Goal: Task Accomplishment & Management: Use online tool/utility

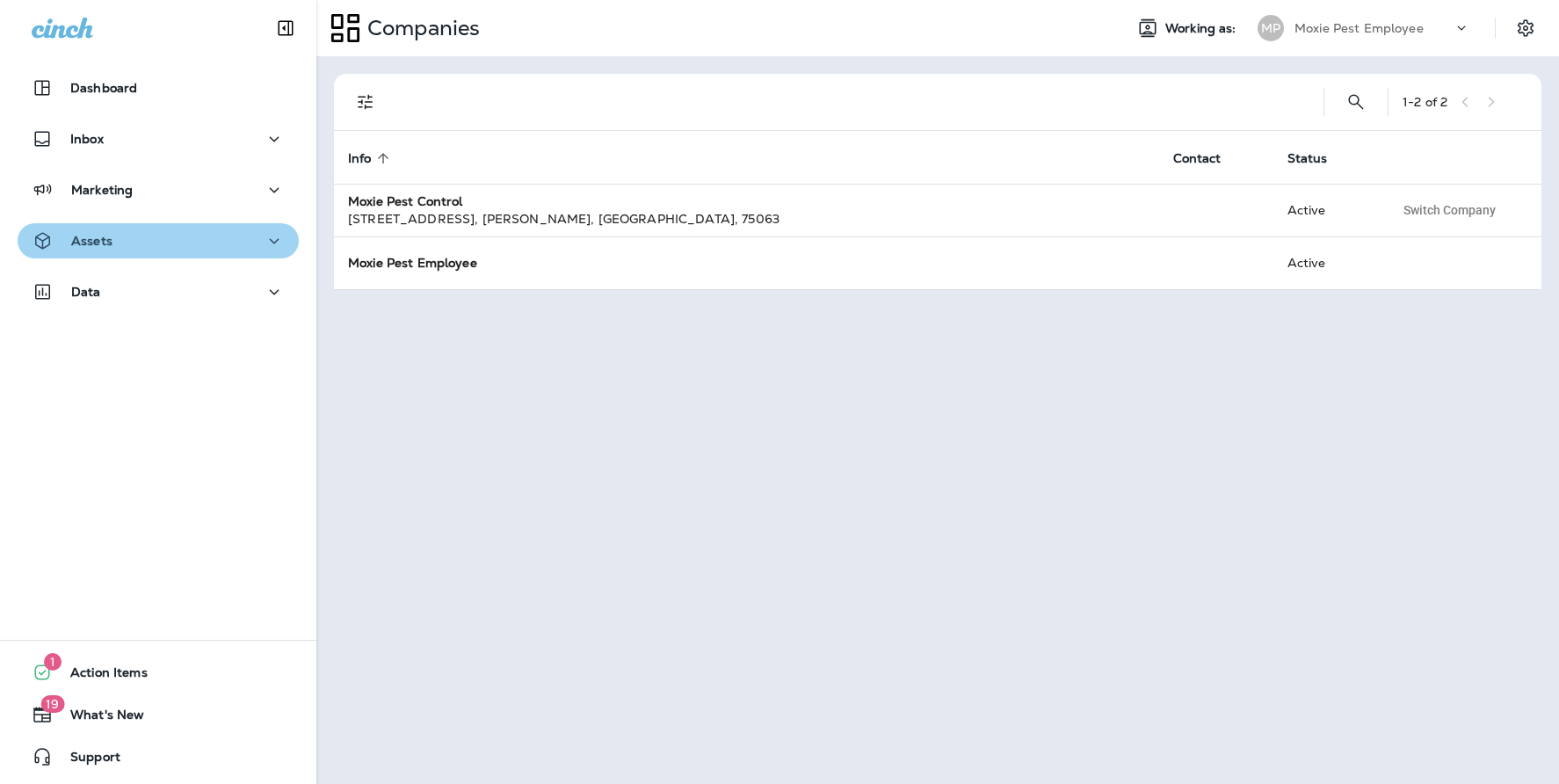
click at [183, 250] on div "Assets" at bounding box center [158, 241] width 253 height 22
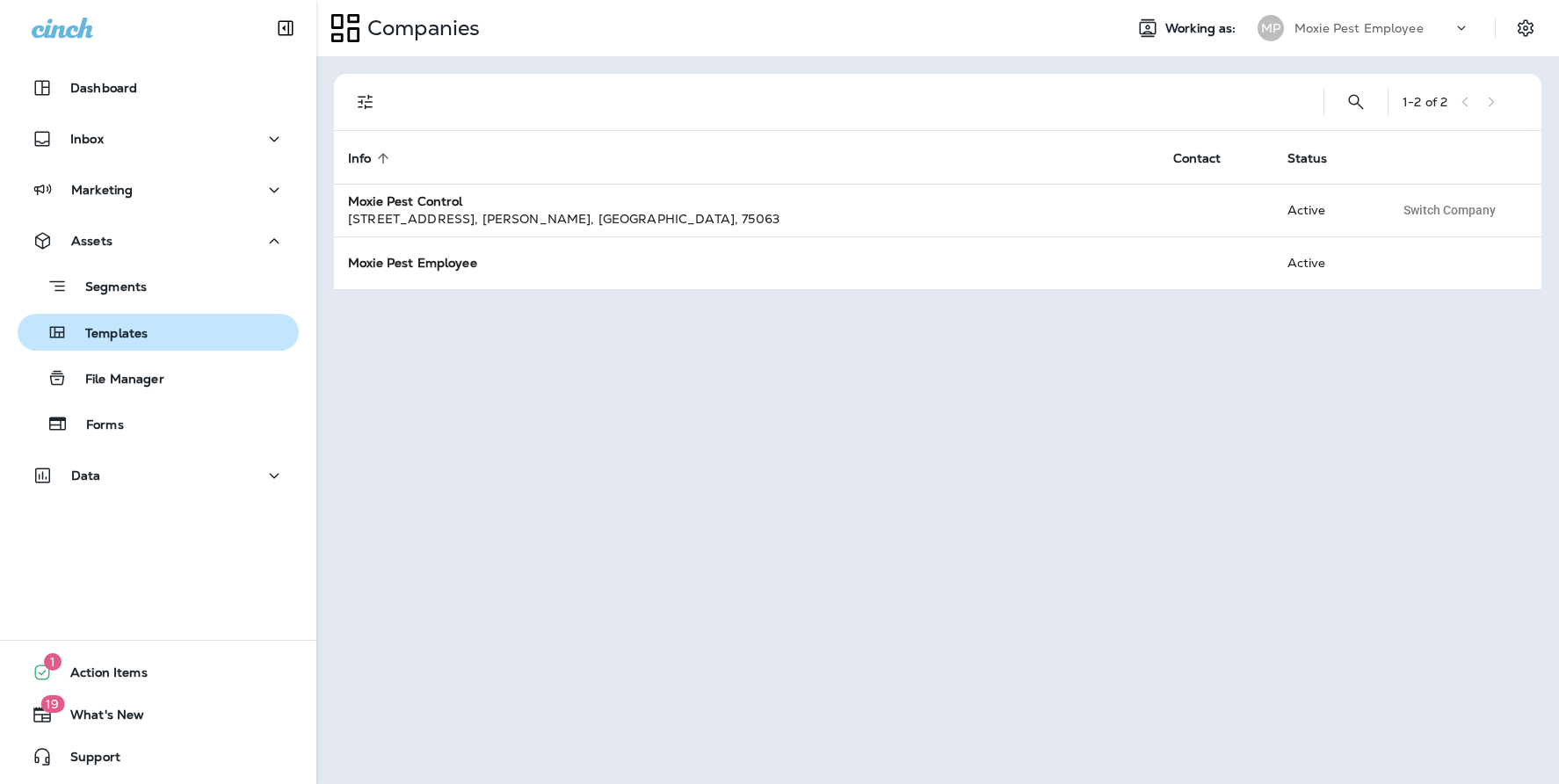
click at [138, 332] on p "Templates" at bounding box center [107, 333] width 80 height 16
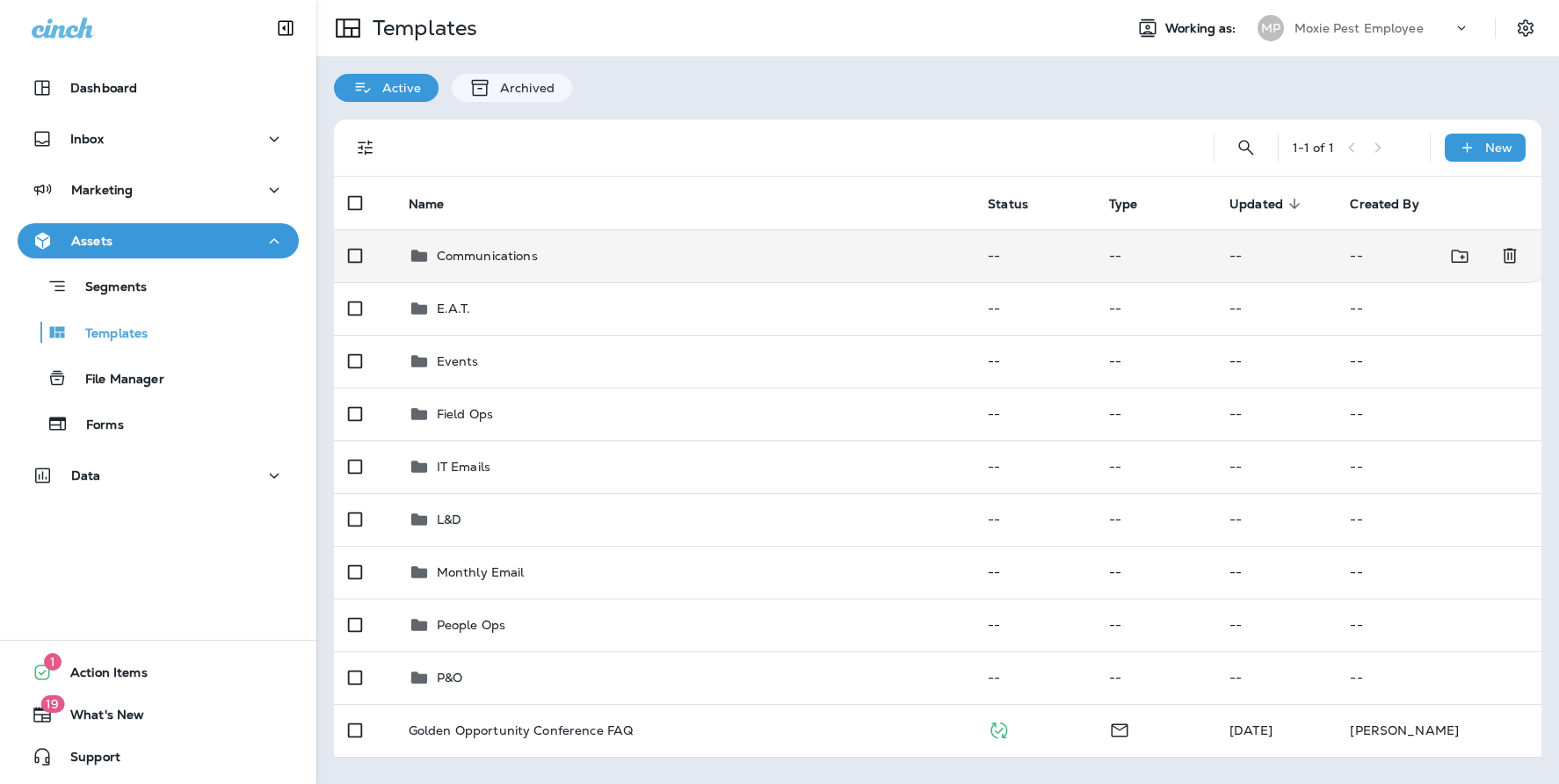
click at [466, 271] on td "Communications" at bounding box center [685, 256] width 581 height 53
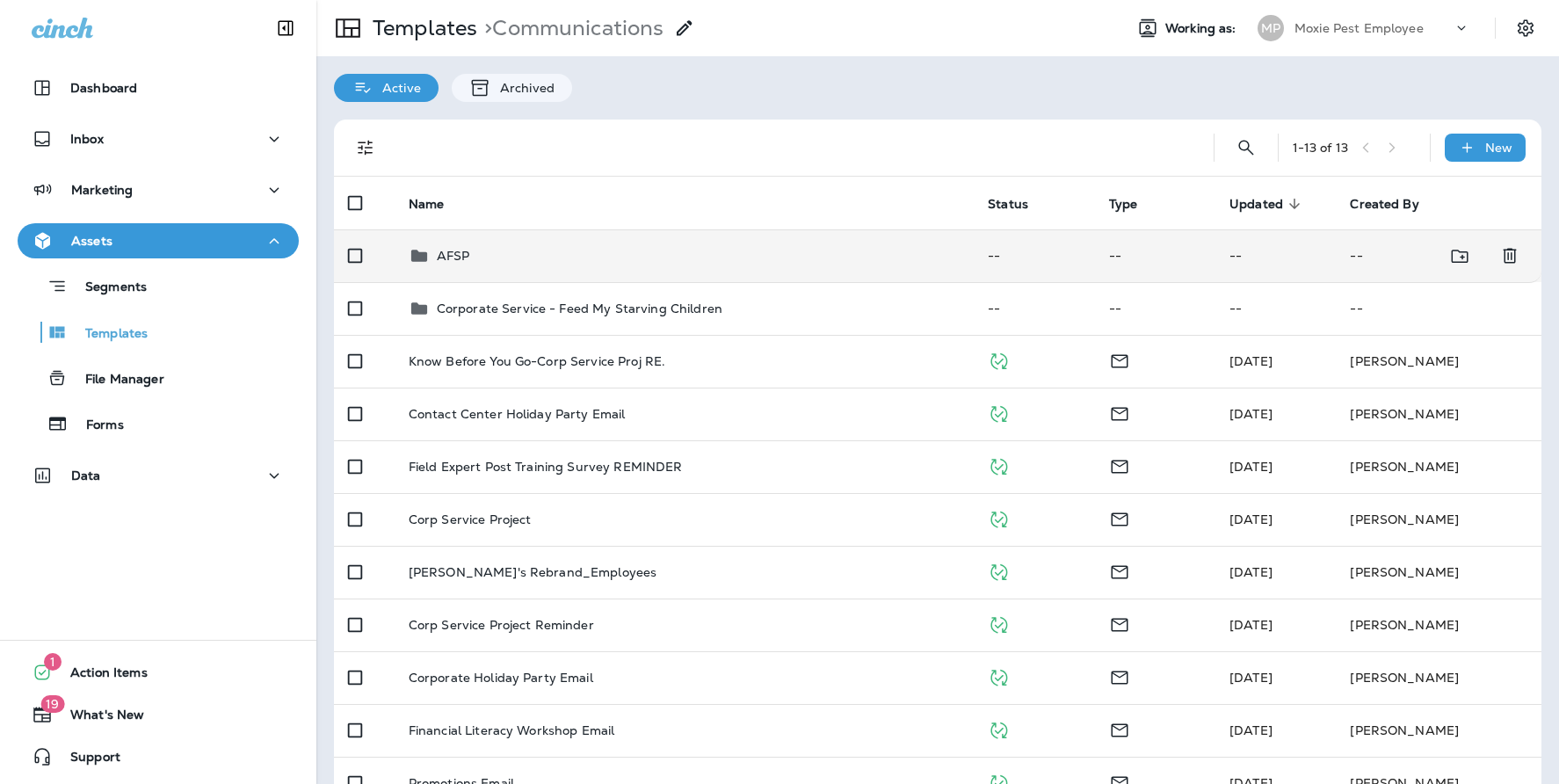
click at [499, 274] on td "AFSP" at bounding box center [685, 256] width 581 height 53
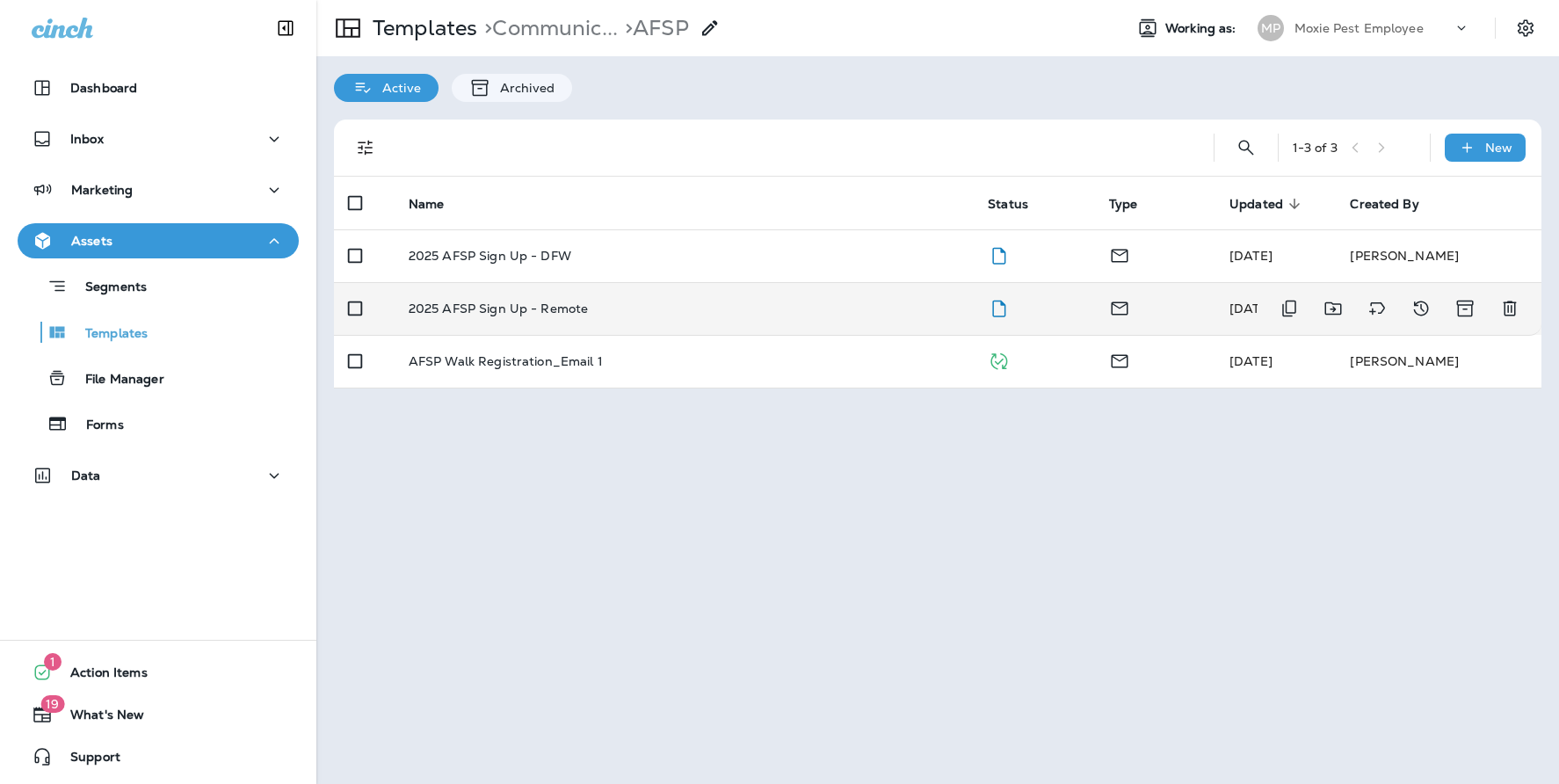
click at [574, 319] on td "2025 AFSP Sign Up - Remote" at bounding box center [685, 308] width 581 height 53
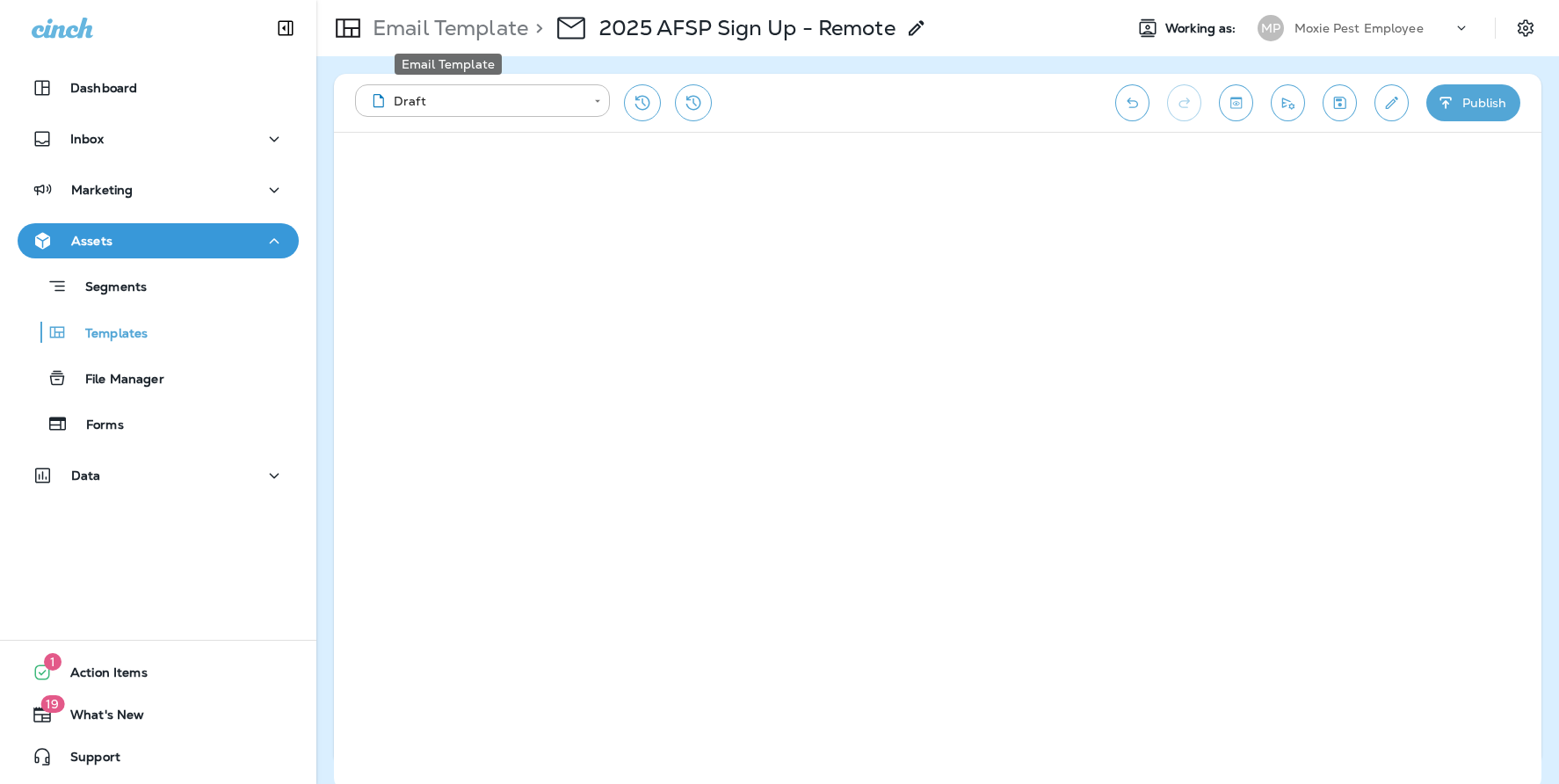
click at [436, 32] on p "Email Template" at bounding box center [446, 28] width 162 height 26
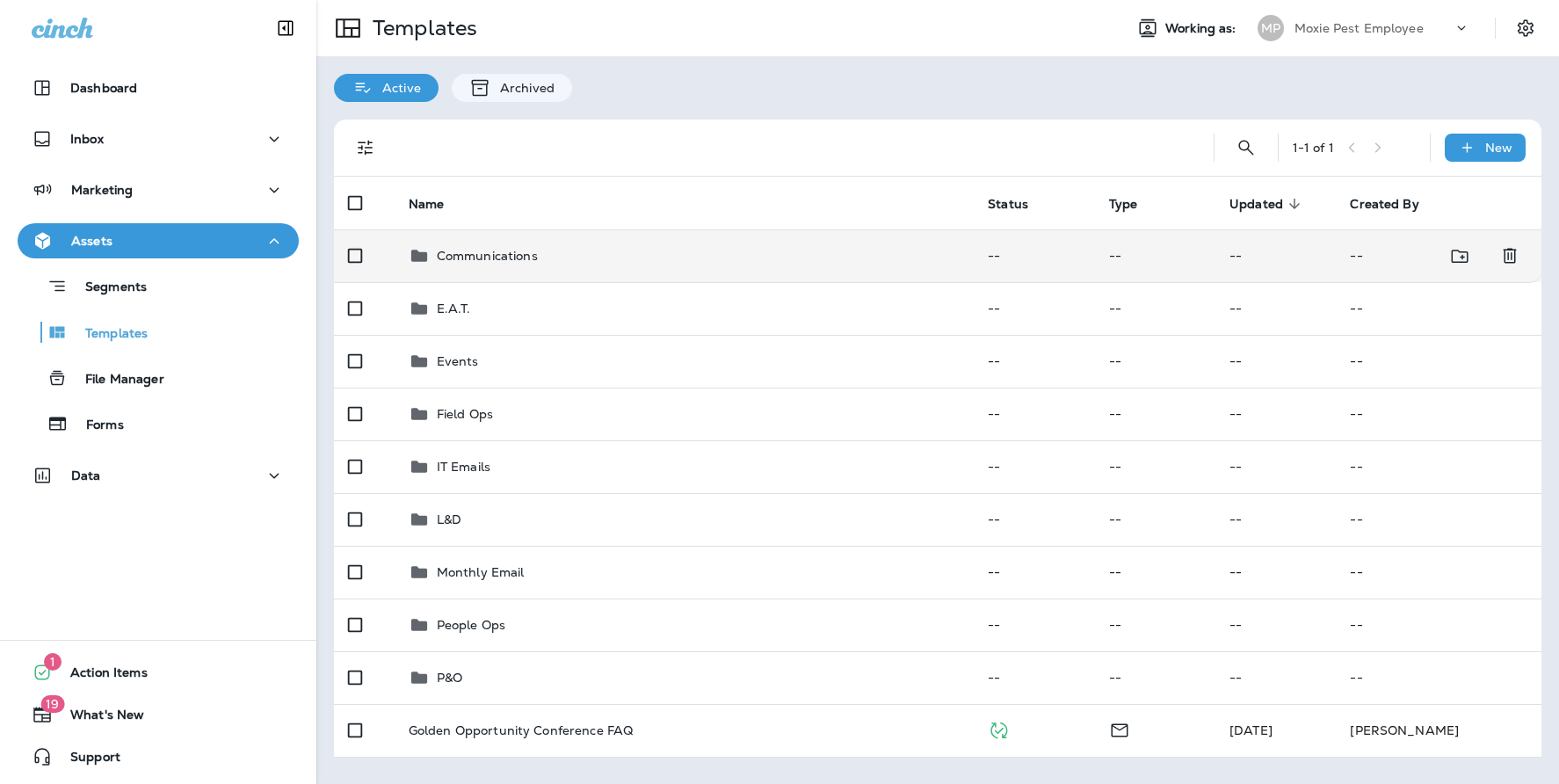
click at [461, 259] on p "Communications" at bounding box center [487, 256] width 101 height 14
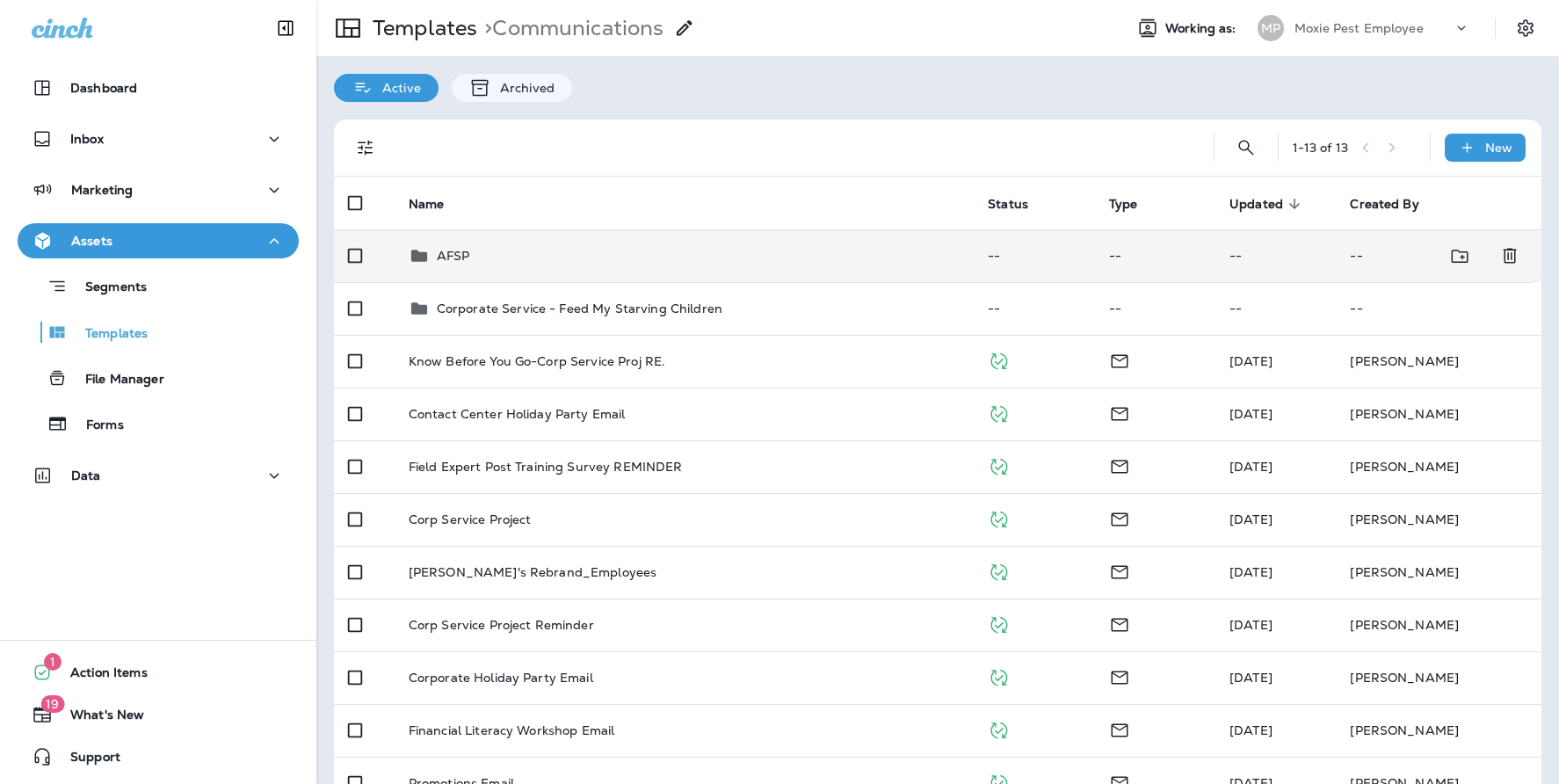
click at [511, 268] on td "AFSP" at bounding box center [685, 256] width 581 height 53
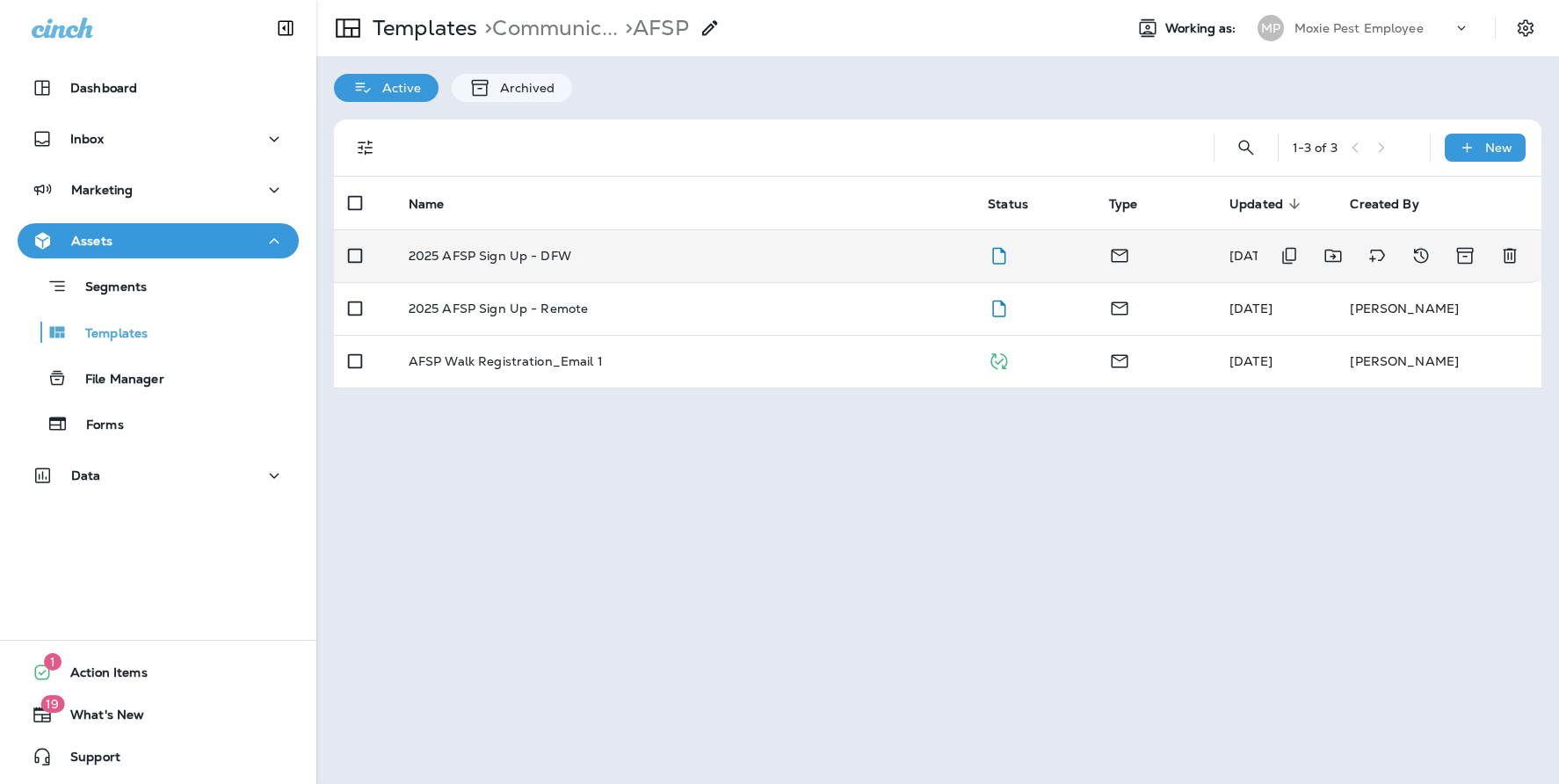
click at [571, 257] on div "2025 AFSP Sign Up - DFW" at bounding box center [684, 256] width 552 height 14
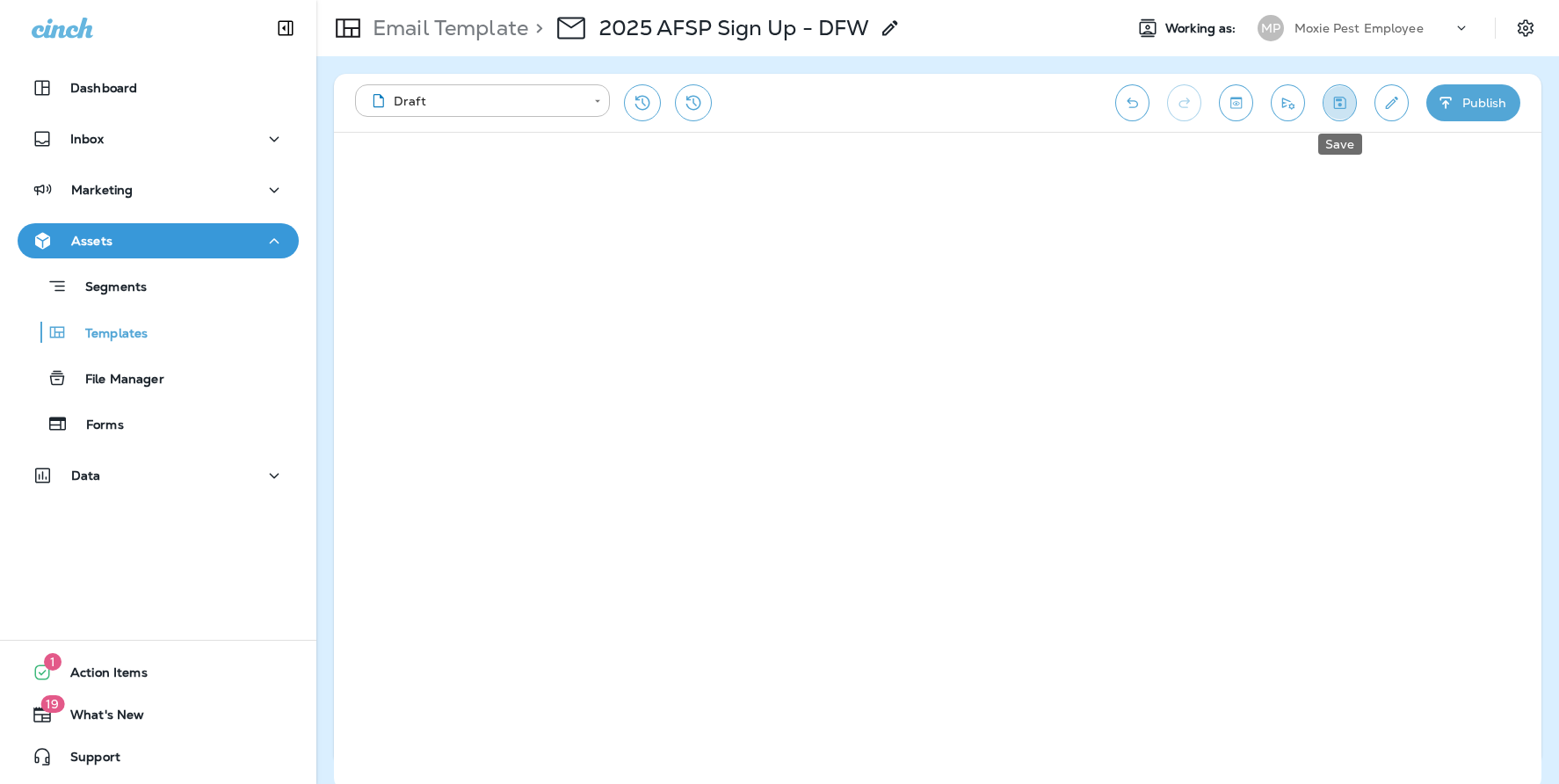
click at [1332, 106] on icon "Save" at bounding box center [1340, 103] width 18 height 17
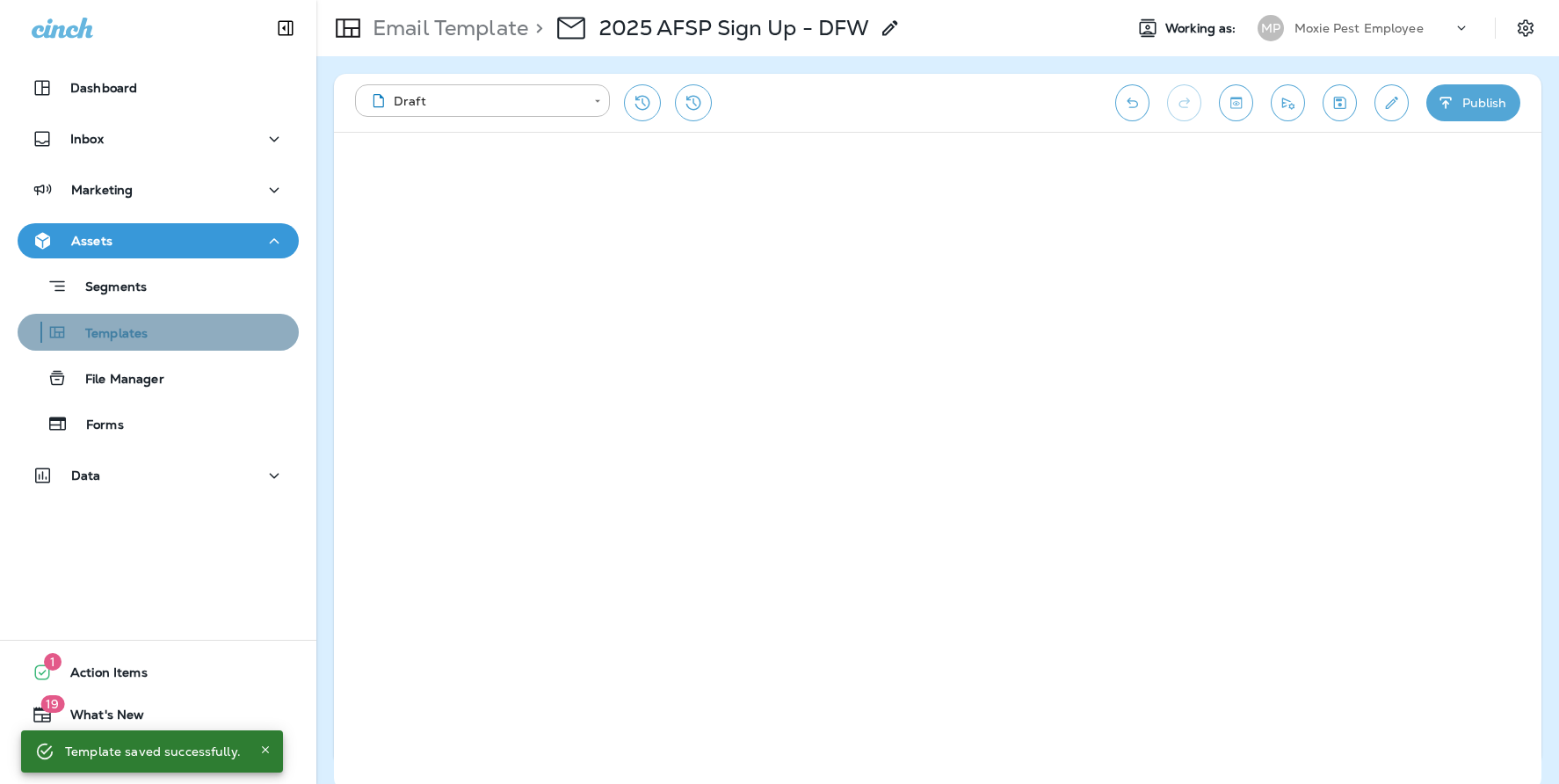
click at [170, 321] on div "Templates" at bounding box center [159, 331] width 267 height 26
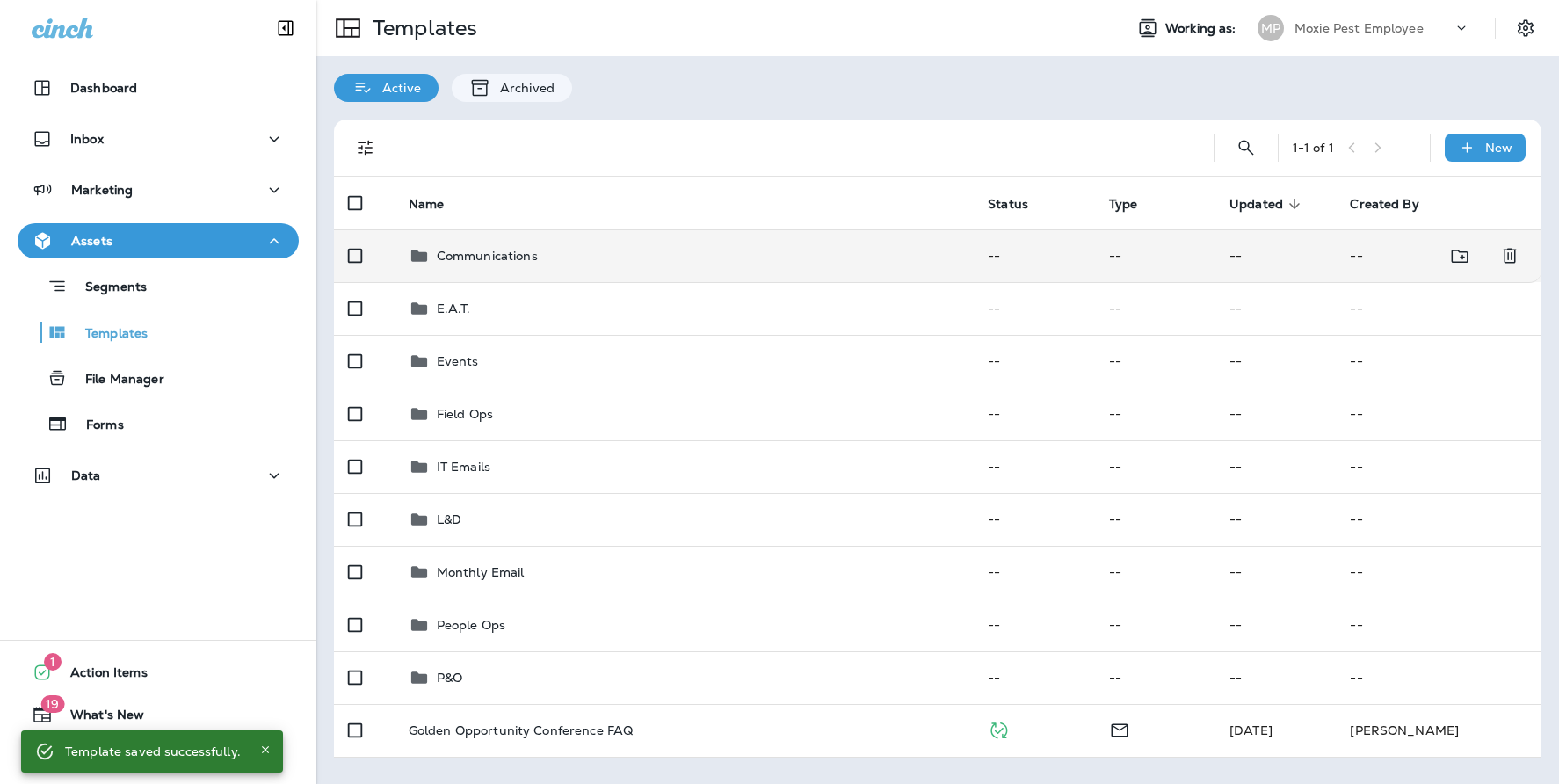
click at [478, 244] on td "Communications" at bounding box center [685, 256] width 581 height 53
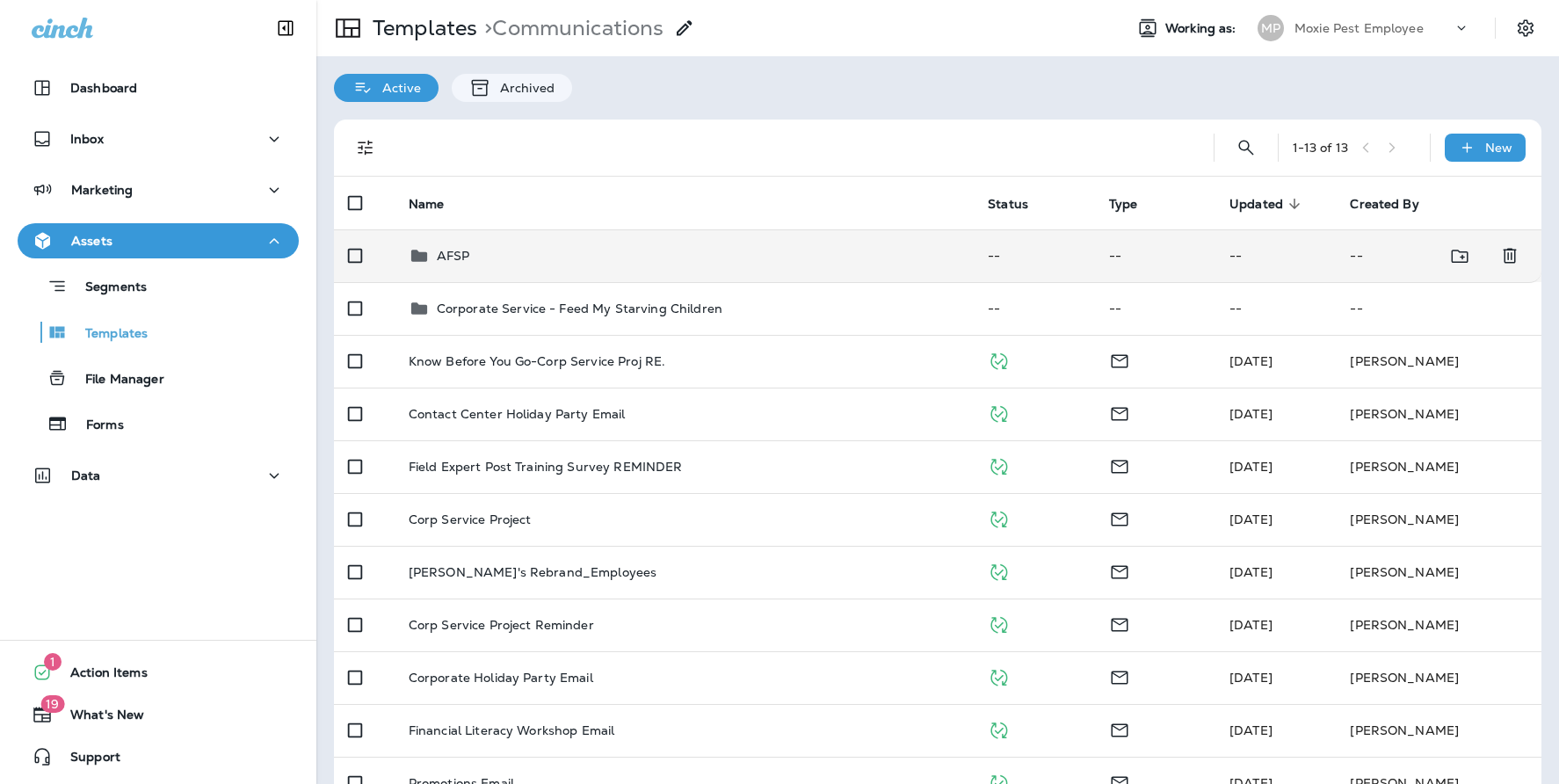
click at [482, 258] on div "AFSP" at bounding box center [684, 256] width 552 height 21
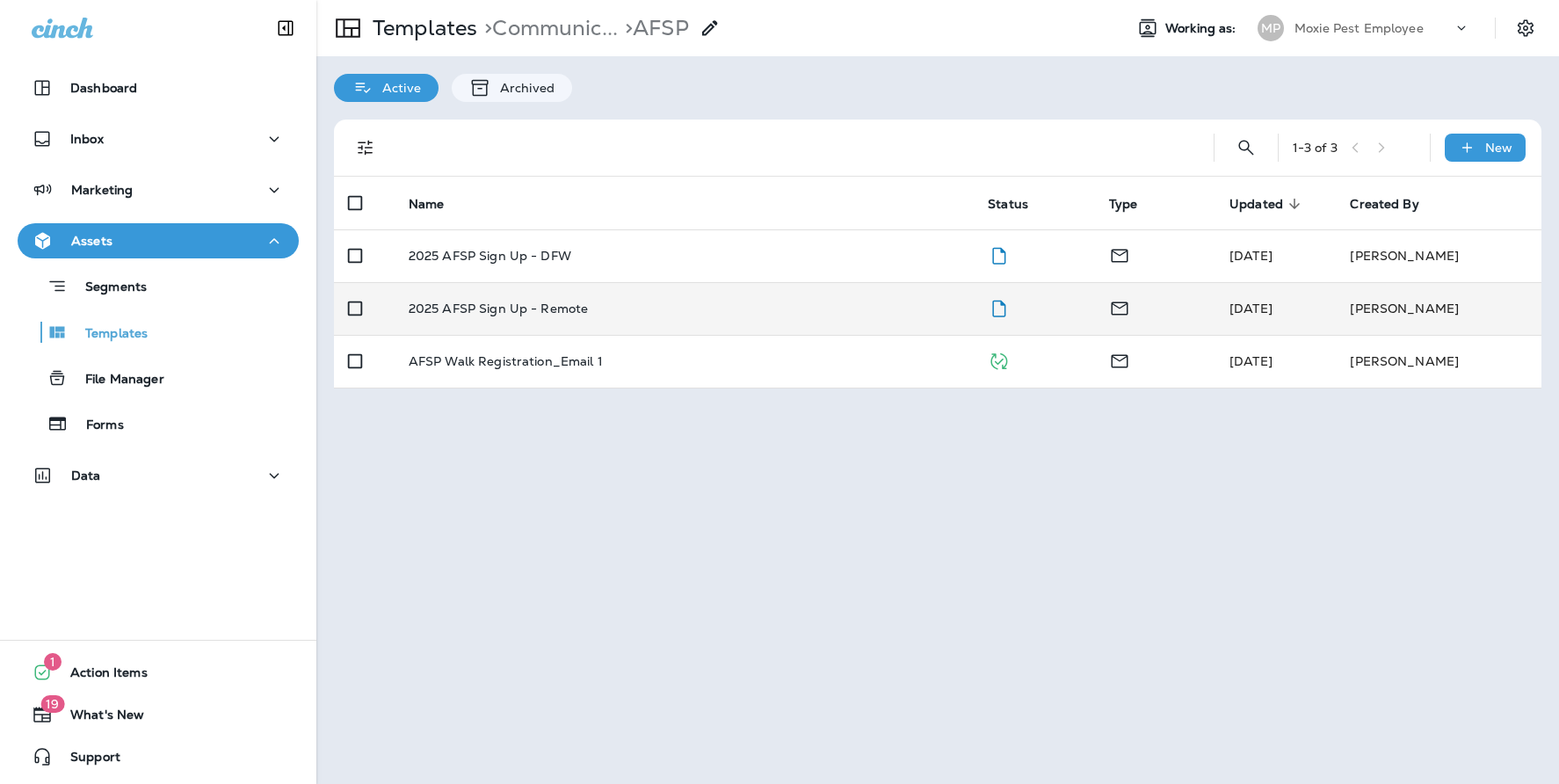
click at [560, 302] on p "2025 AFSP Sign Up - Remote" at bounding box center [498, 308] width 180 height 14
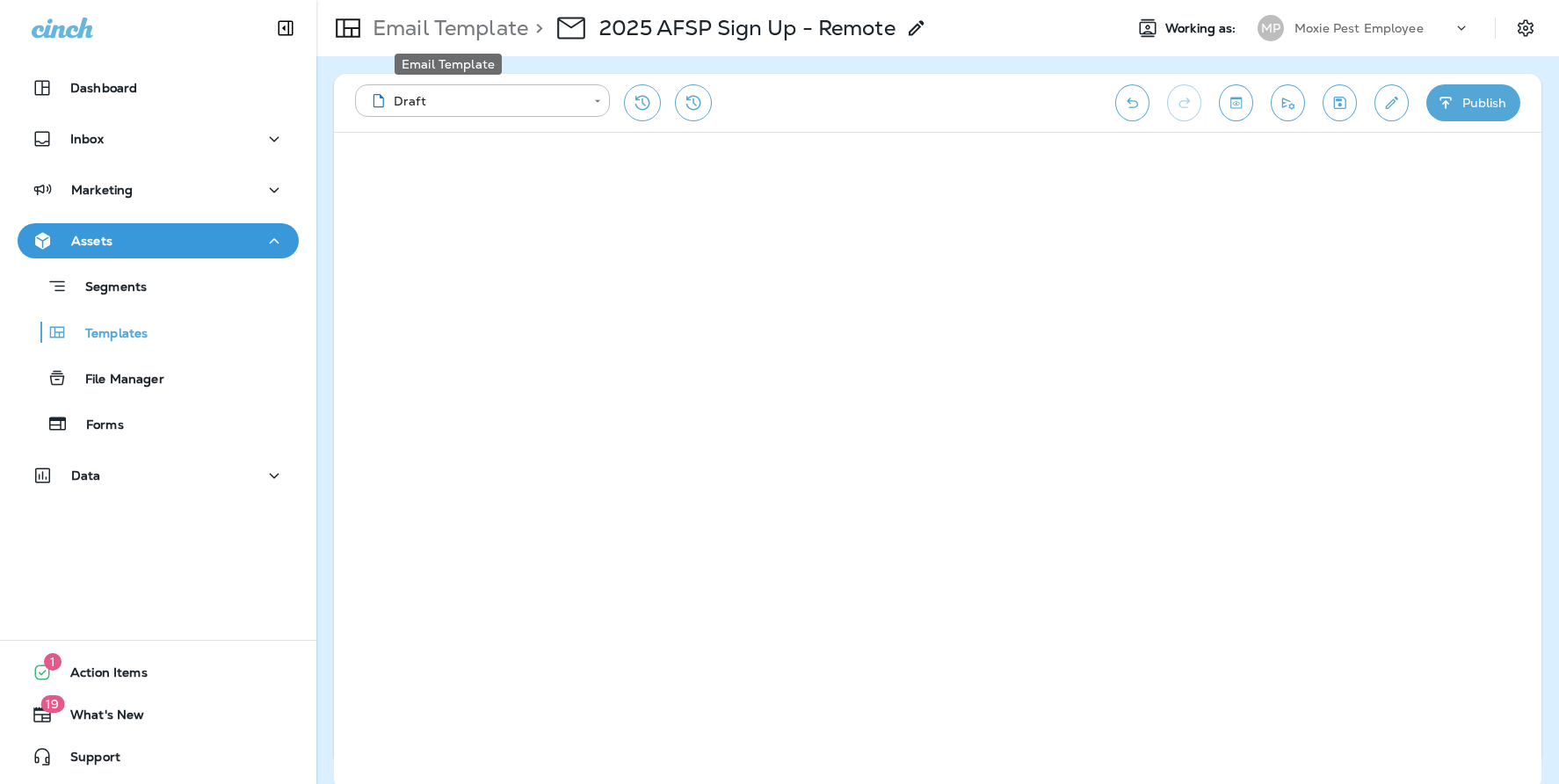
click at [417, 18] on p "Email Template" at bounding box center [446, 28] width 162 height 26
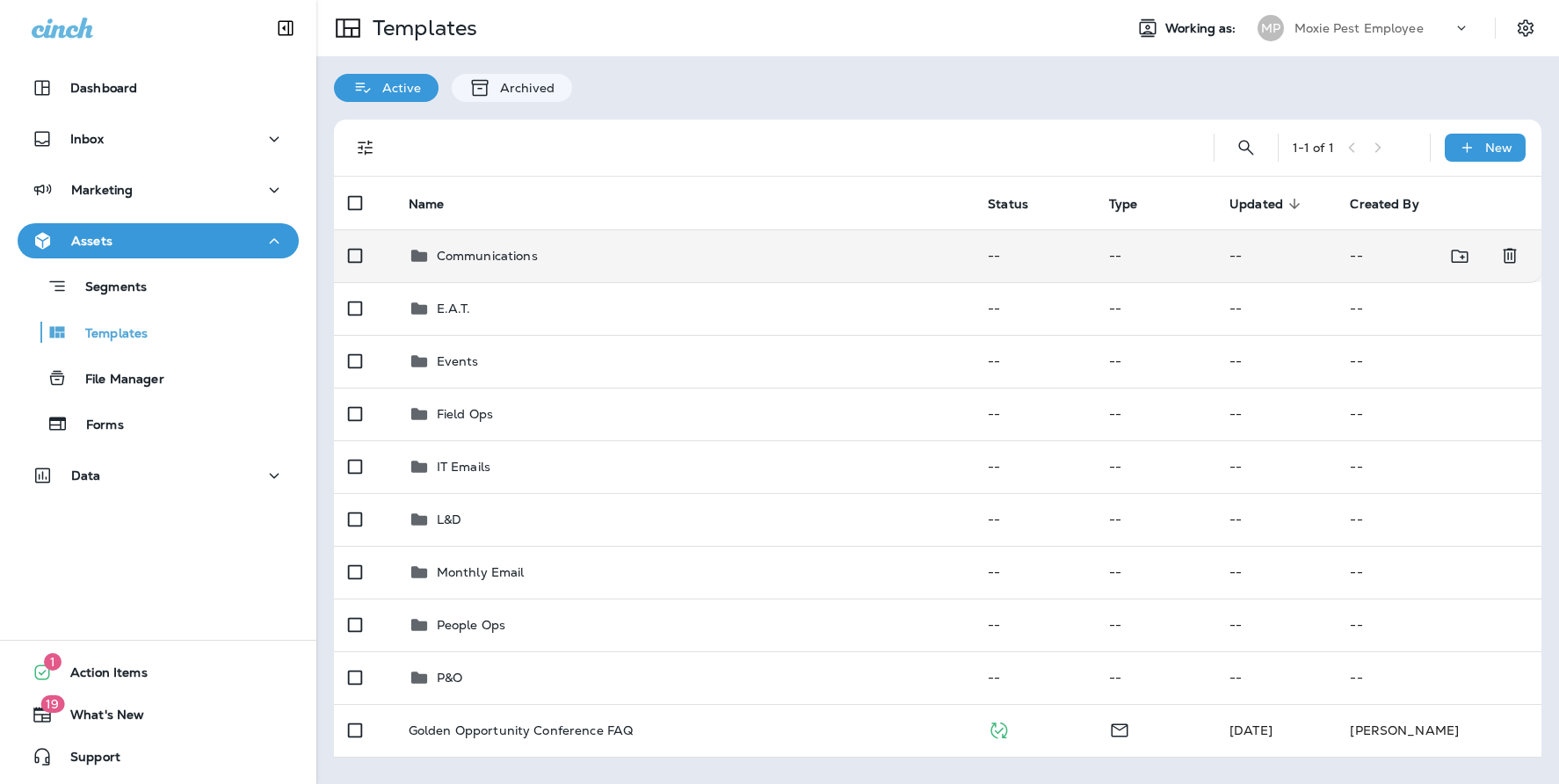
click at [490, 249] on p "Communications" at bounding box center [487, 256] width 101 height 14
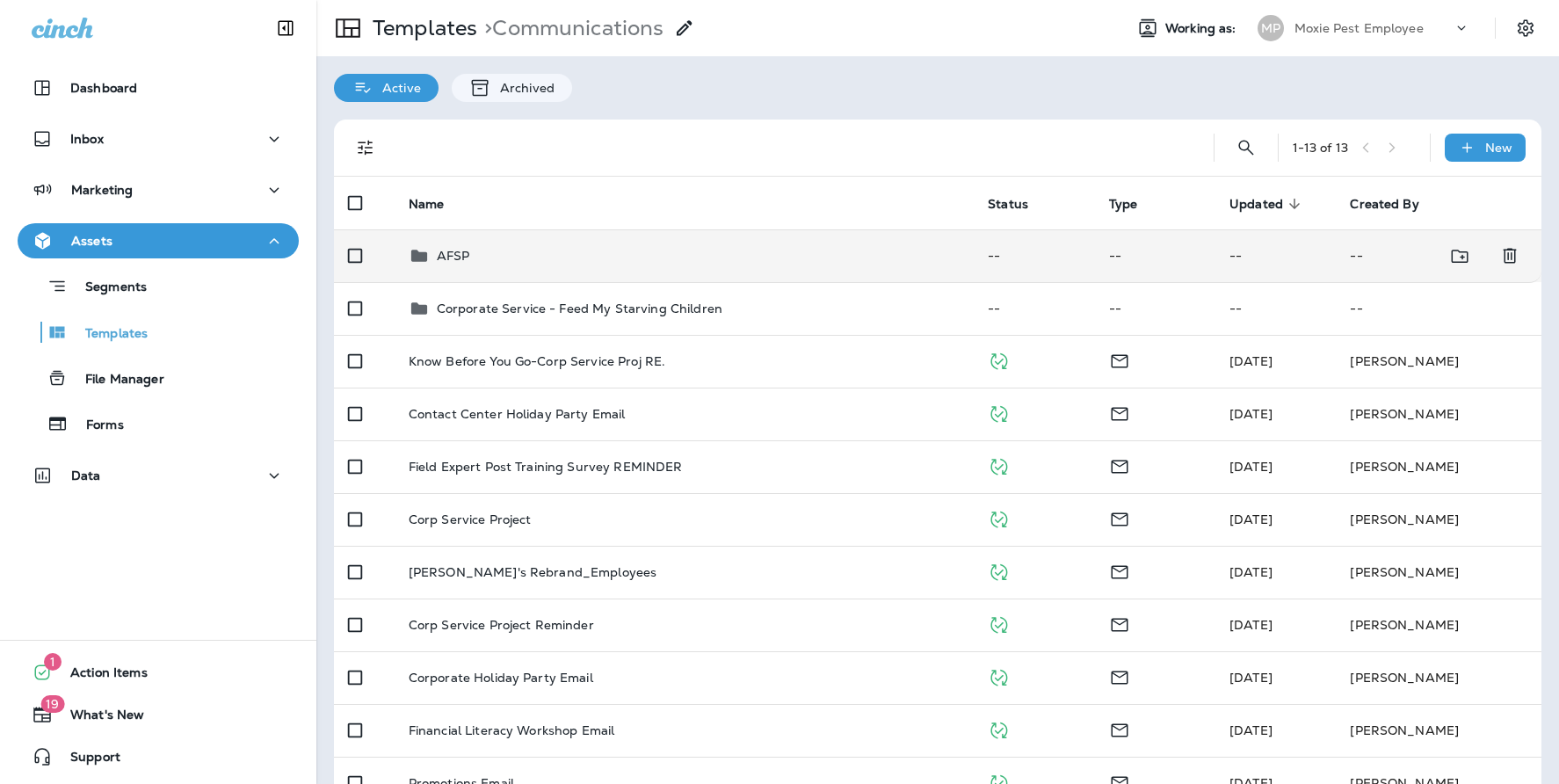
click at [488, 270] on td "AFSP" at bounding box center [685, 256] width 581 height 53
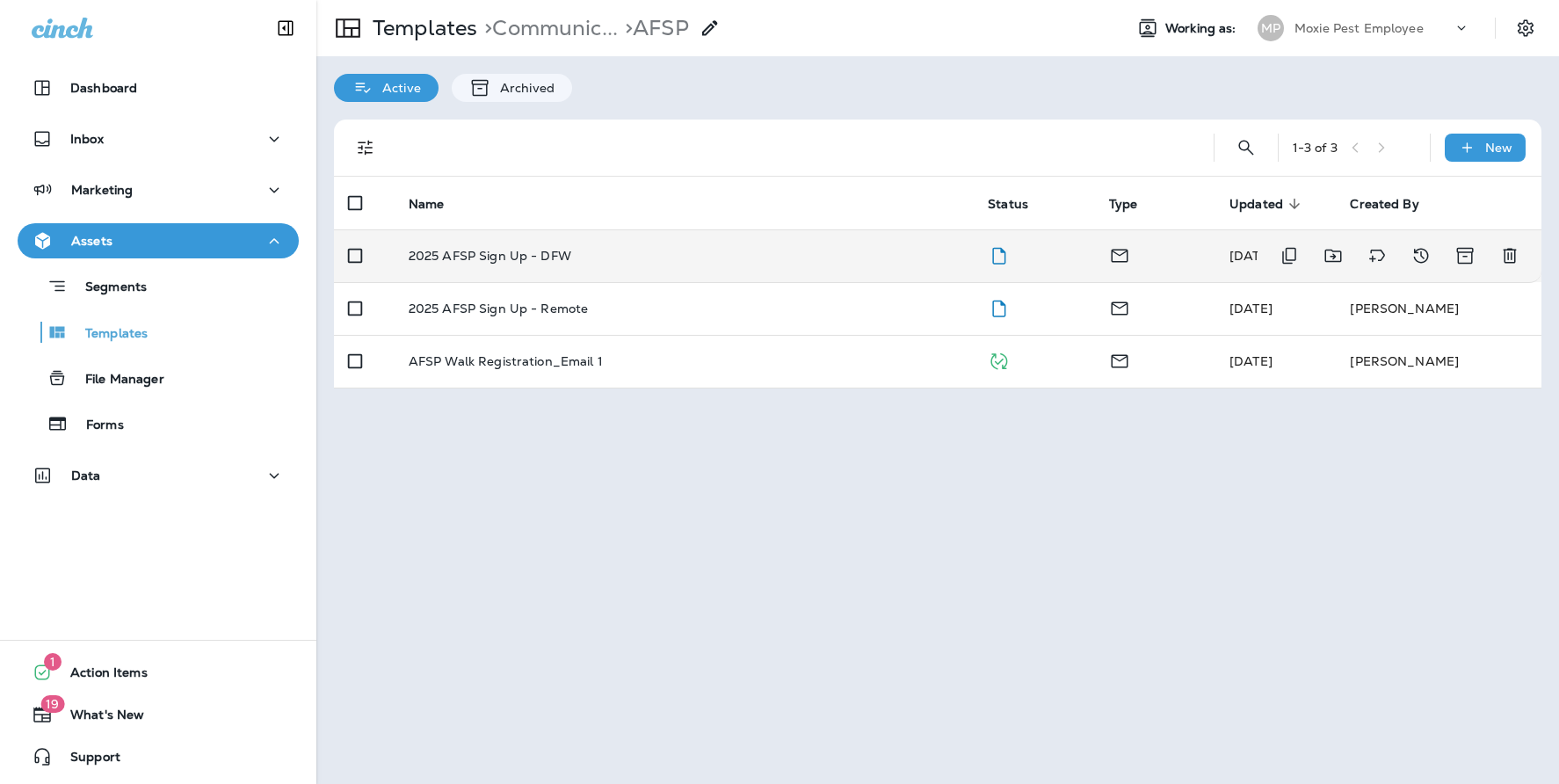
click at [535, 252] on p "2025 AFSP Sign Up - DFW" at bounding box center [489, 256] width 162 height 14
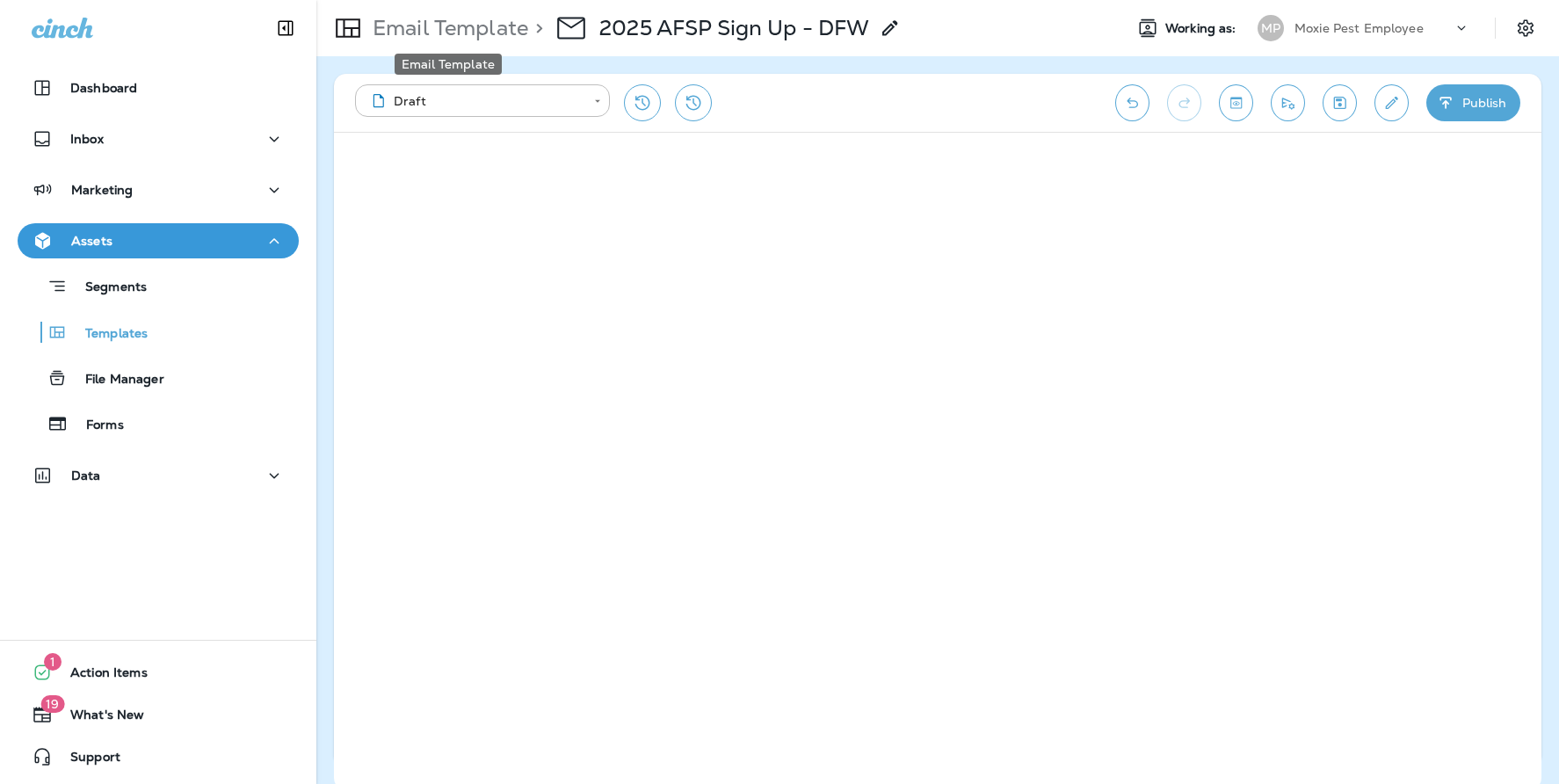
click at [415, 30] on p "Email Template" at bounding box center [446, 28] width 162 height 26
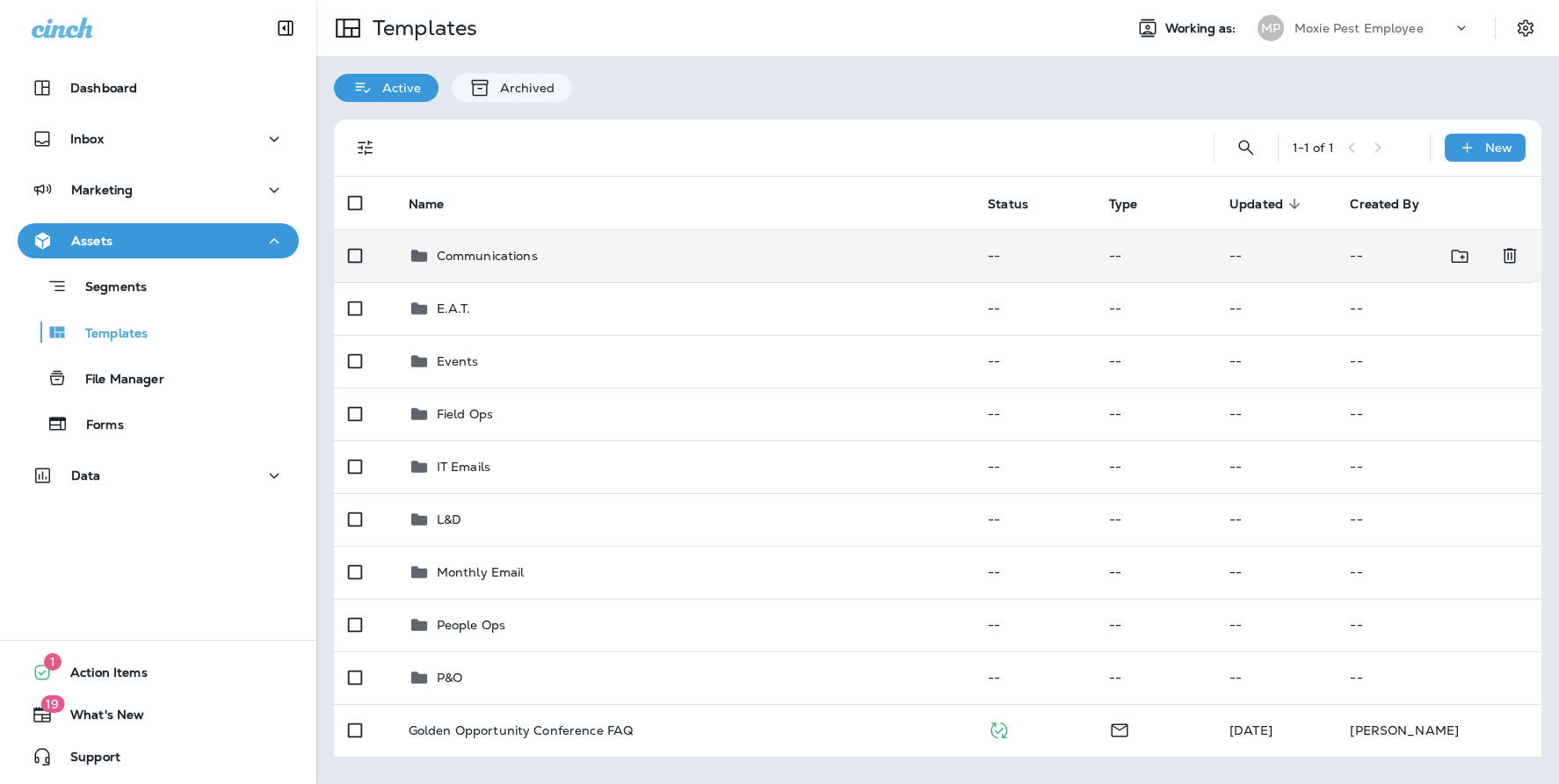
click at [435, 262] on div "Communications" at bounding box center [684, 256] width 552 height 21
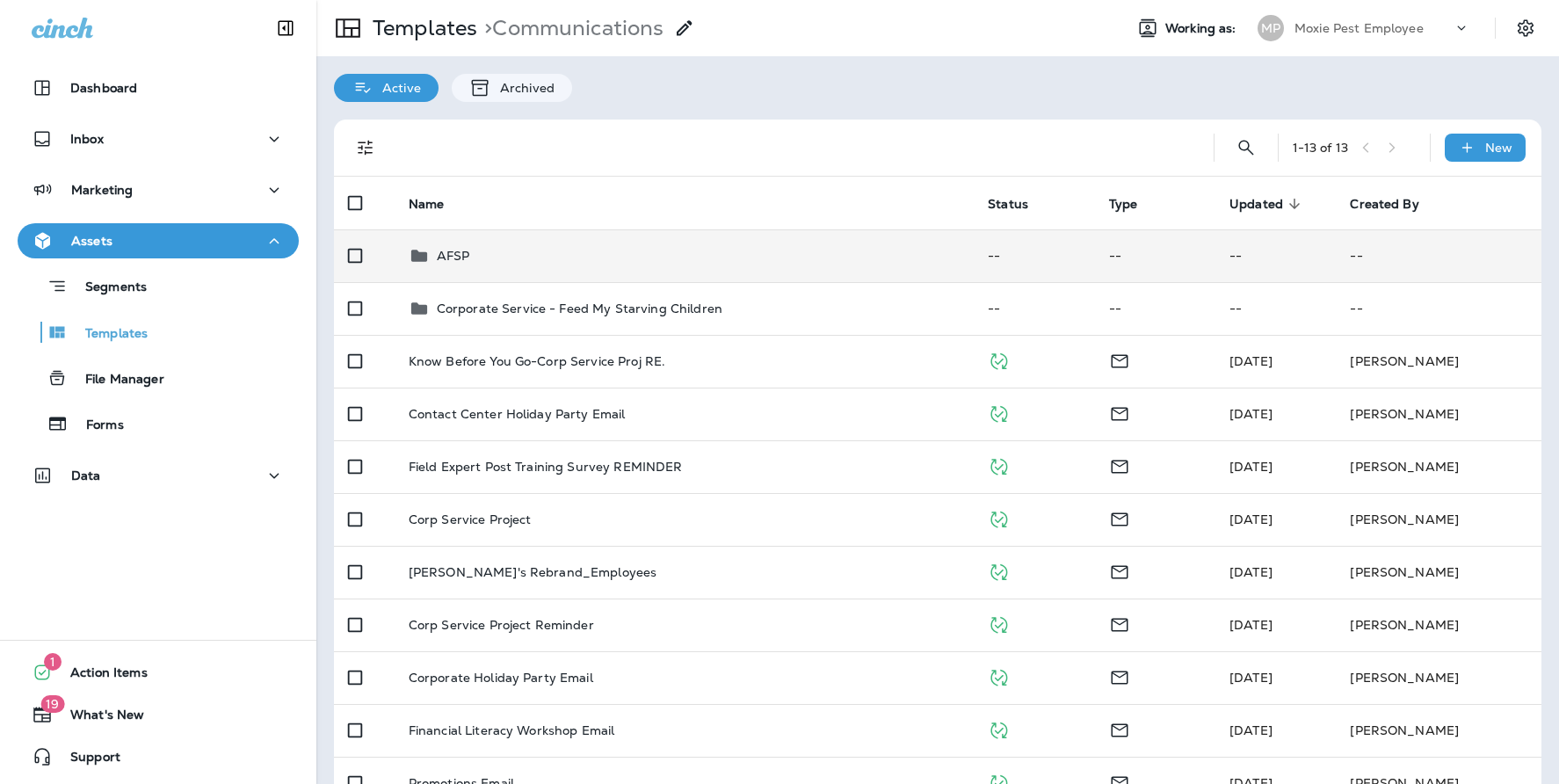
click at [481, 252] on div "AFSP" at bounding box center [684, 256] width 552 height 21
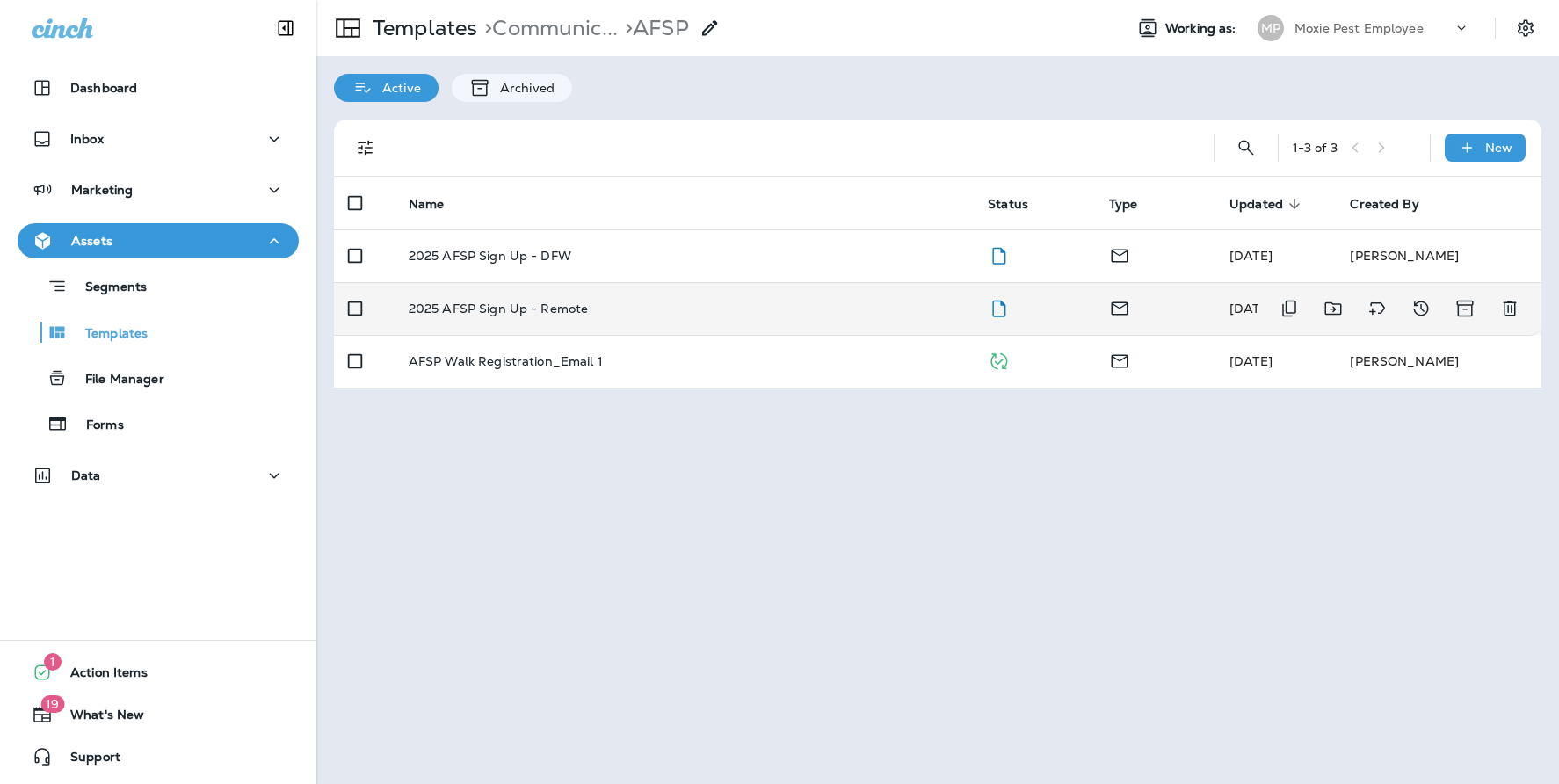
click at [506, 310] on p "2025 AFSP Sign Up - Remote" at bounding box center [498, 308] width 180 height 14
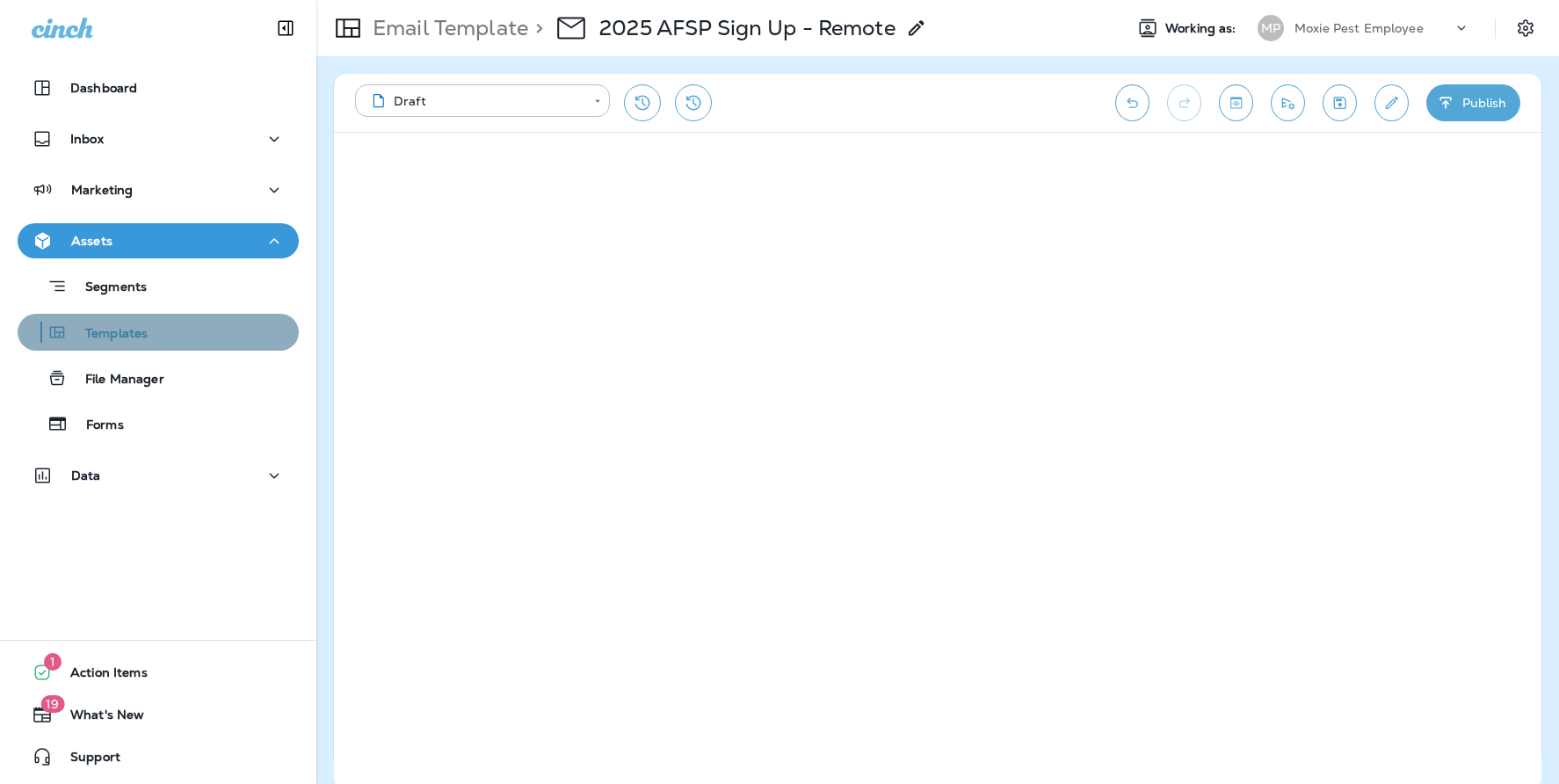
click at [160, 332] on div "Templates" at bounding box center [159, 331] width 267 height 26
